Goal: Find specific page/section: Find specific page/section

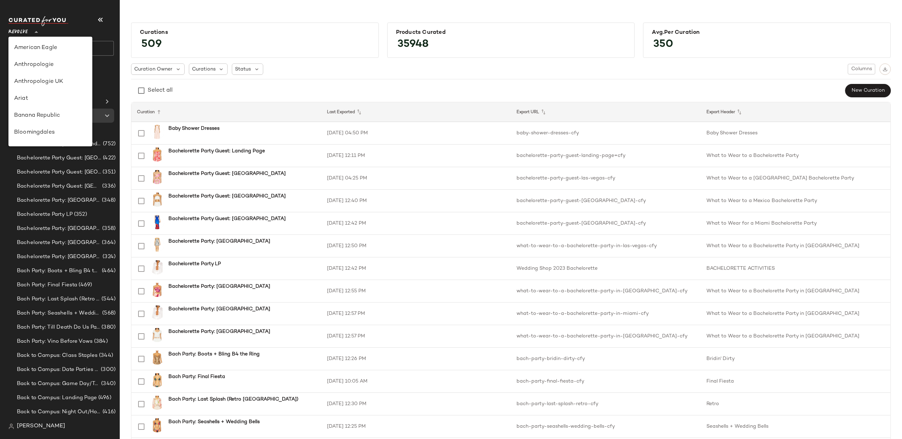
click at [30, 29] on div "Revolve **" at bounding box center [19, 28] width 22 height 18
click at [32, 68] on div "Lulus" at bounding box center [50, 62] width 84 height 17
type input "**"
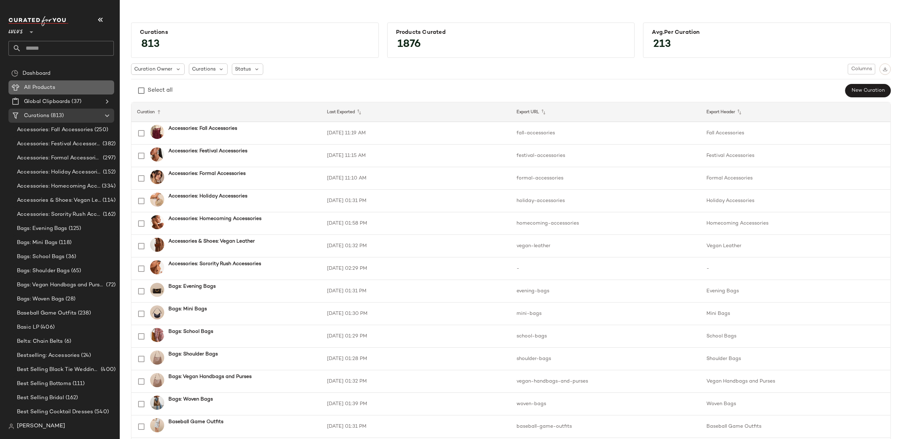
click at [51, 86] on span "All Products" at bounding box center [39, 87] width 31 height 8
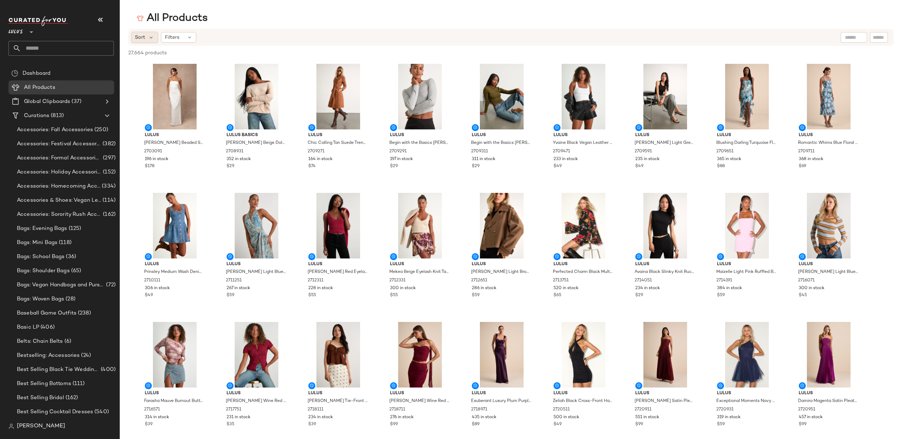
click at [145, 37] on span "Sort" at bounding box center [140, 37] width 10 height 7
click at [190, 37] on icon at bounding box center [190, 38] width 6 height 6
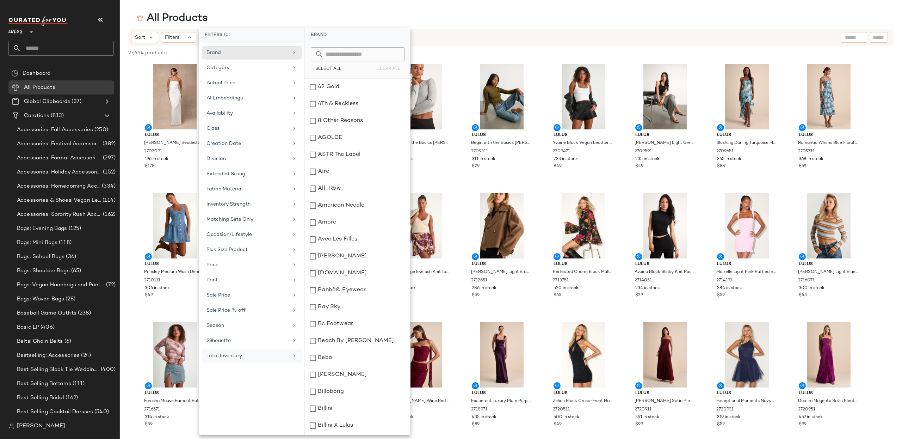
drag, startPoint x: 255, startPoint y: 359, endPoint x: 256, endPoint y: 365, distance: 5.7
click at [255, 359] on div "Total Inventory" at bounding box center [247, 355] width 82 height 7
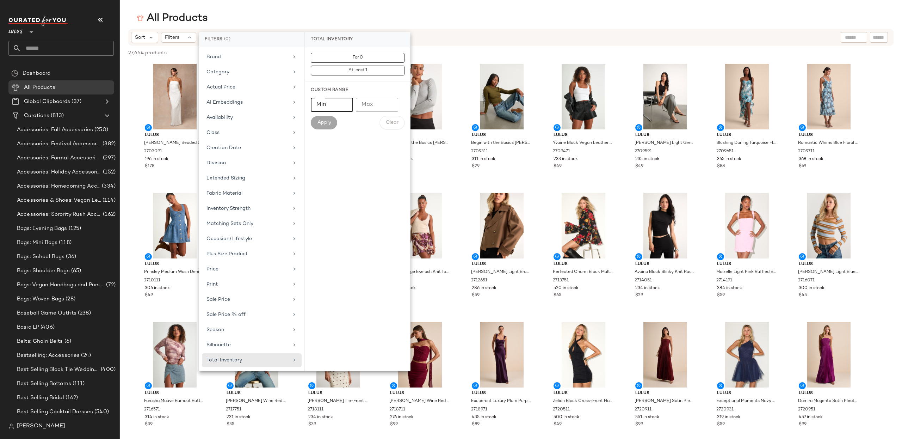
click at [334, 100] on input "Min" at bounding box center [332, 105] width 42 height 14
type input "*"
click at [379, 145] on div "For 0 At least 1 Custom Range Min * Min Max Max Apply Clear" at bounding box center [357, 209] width 105 height 324
click at [325, 122] on span "Apply" at bounding box center [324, 123] width 14 height 6
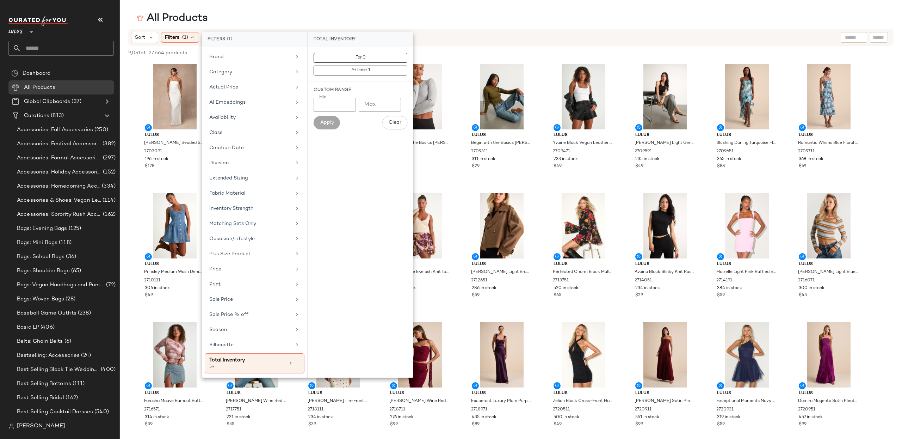
click at [360, 15] on div "All Products" at bounding box center [511, 18] width 782 height 14
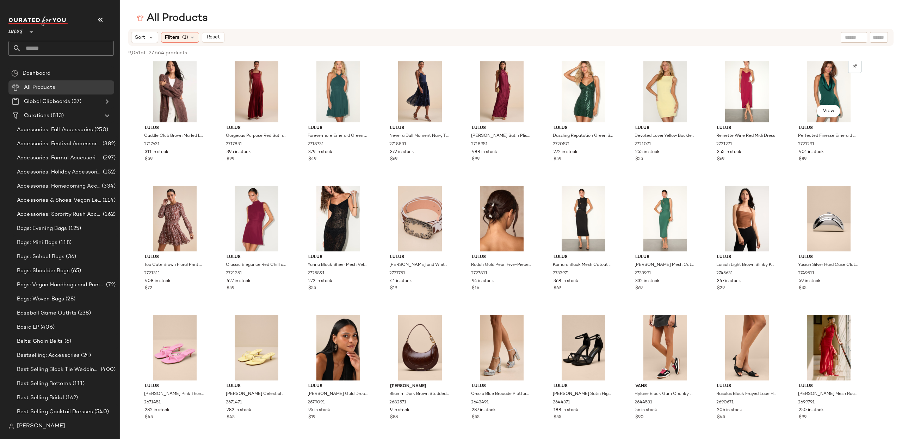
scroll to position [3488, 0]
